Goal: Check status: Check status

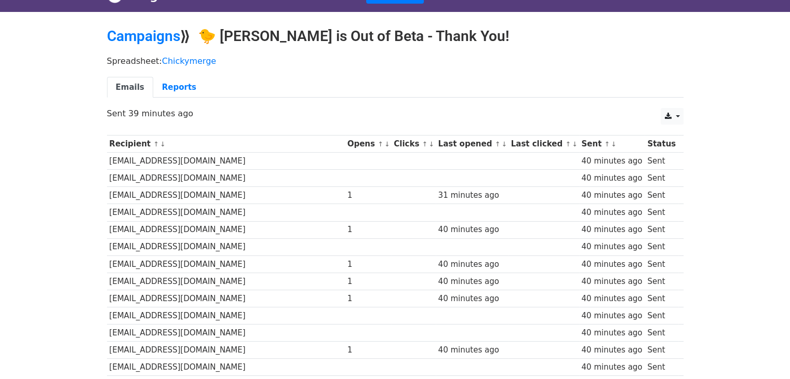
drag, startPoint x: 351, startPoint y: 193, endPoint x: 339, endPoint y: 252, distance: 60.0
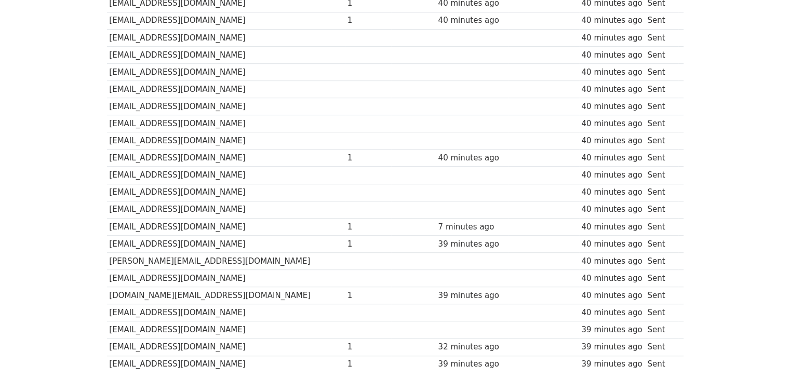
scroll to position [688, 0]
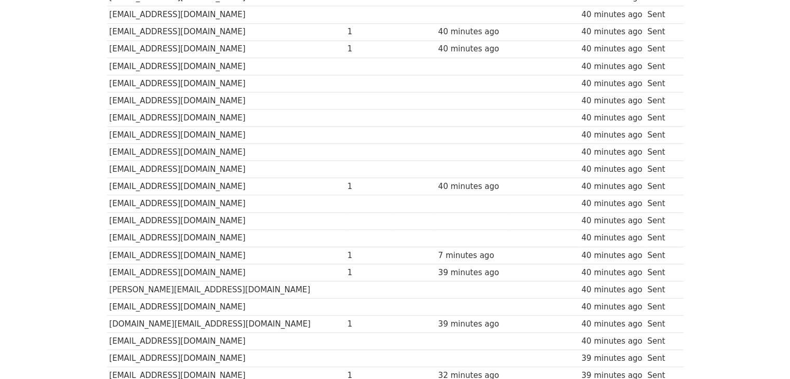
drag, startPoint x: 412, startPoint y: 321, endPoint x: 393, endPoint y: 283, distance: 43.2
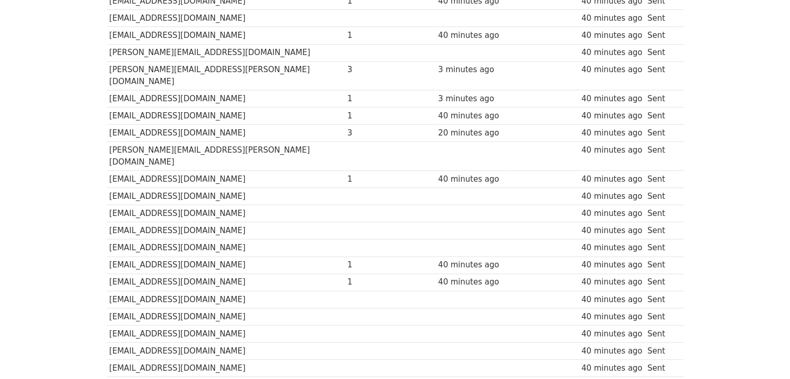
scroll to position [0, 0]
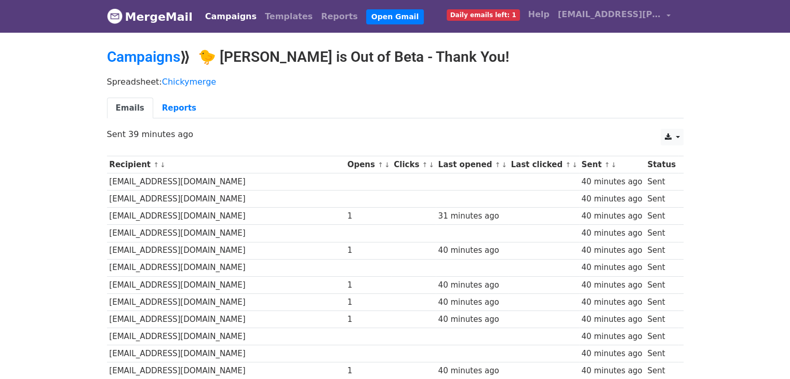
drag, startPoint x: 340, startPoint y: 308, endPoint x: 305, endPoint y: 118, distance: 193.1
drag, startPoint x: 270, startPoint y: 312, endPoint x: 199, endPoint y: 70, distance: 252.1
click at [164, 107] on link "Reports" at bounding box center [179, 108] width 52 height 21
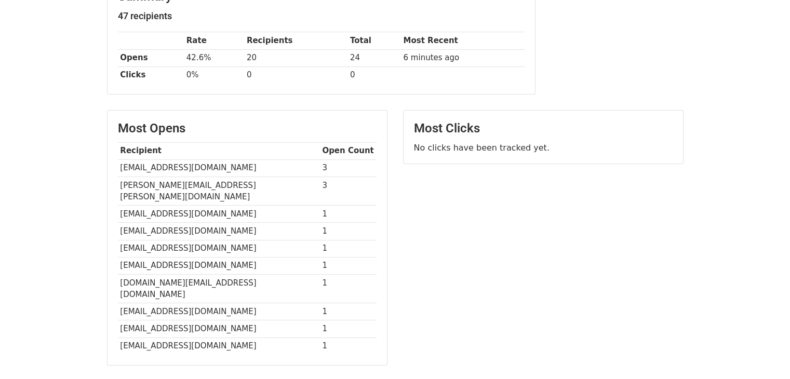
scroll to position [52, 0]
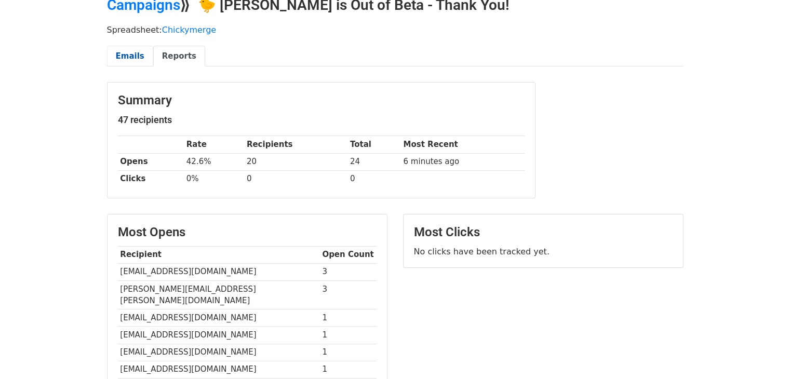
click at [131, 50] on link "Emails" at bounding box center [130, 56] width 46 height 21
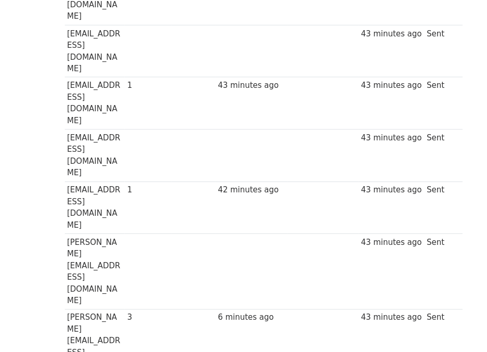
scroll to position [689, 0]
